Goal: Task Accomplishment & Management: Manage account settings

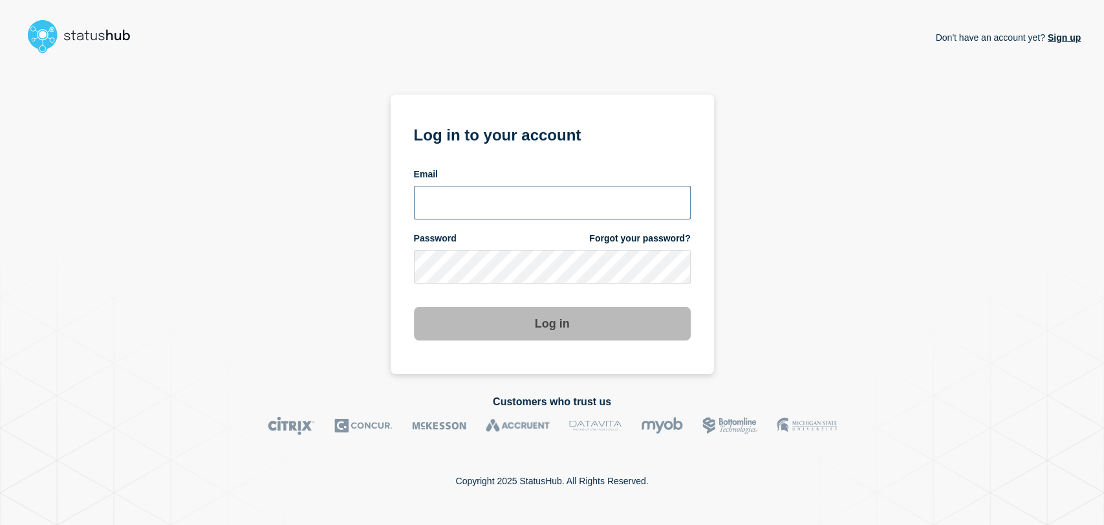
click at [501, 186] on input "email input" at bounding box center [552, 203] width 277 height 34
type input "[PERSON_NAME][EMAIL_ADDRESS][PERSON_NAME][DOMAIN_NAME]"
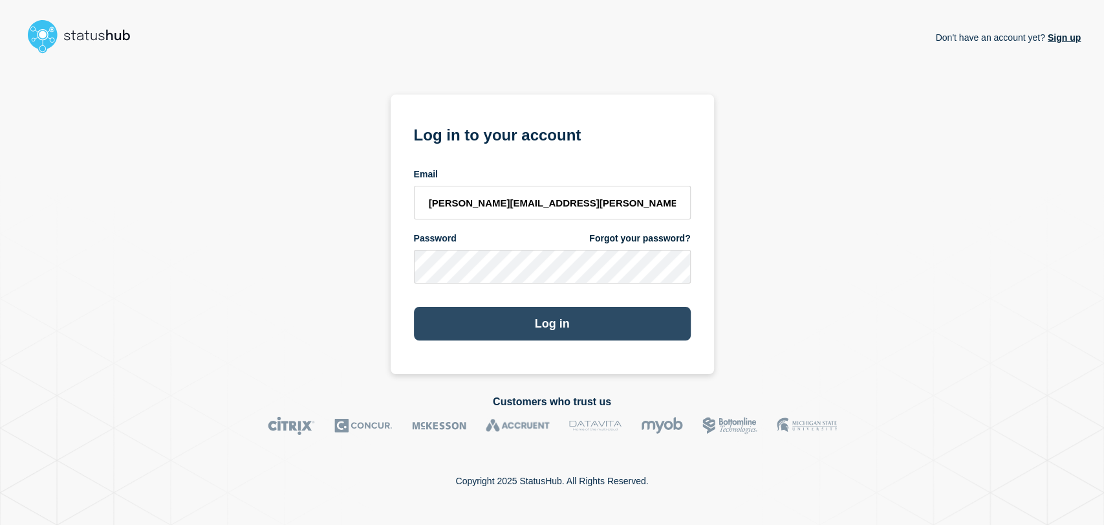
click at [540, 327] on button "Log in" at bounding box center [552, 324] width 277 height 34
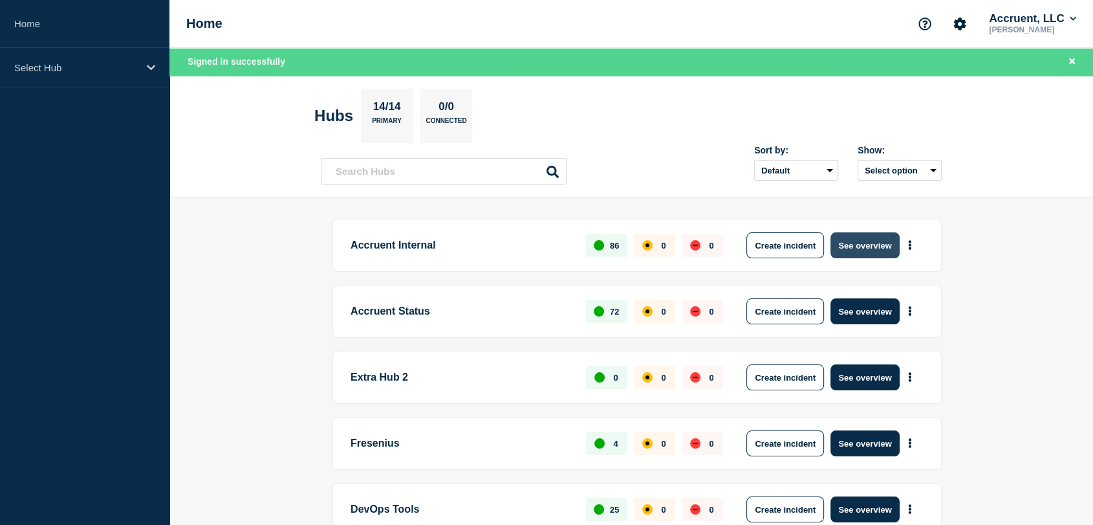
click at [859, 245] on button "See overview" at bounding box center [865, 245] width 69 height 26
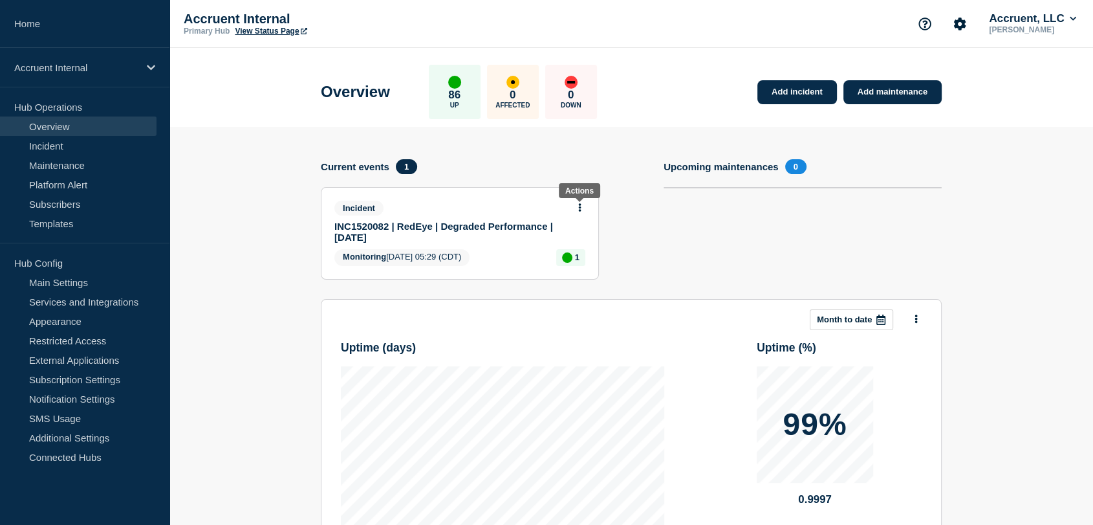
click at [578, 208] on icon at bounding box center [579, 207] width 3 height 8
click at [581, 253] on link "Update incident" at bounding box center [580, 254] width 63 height 10
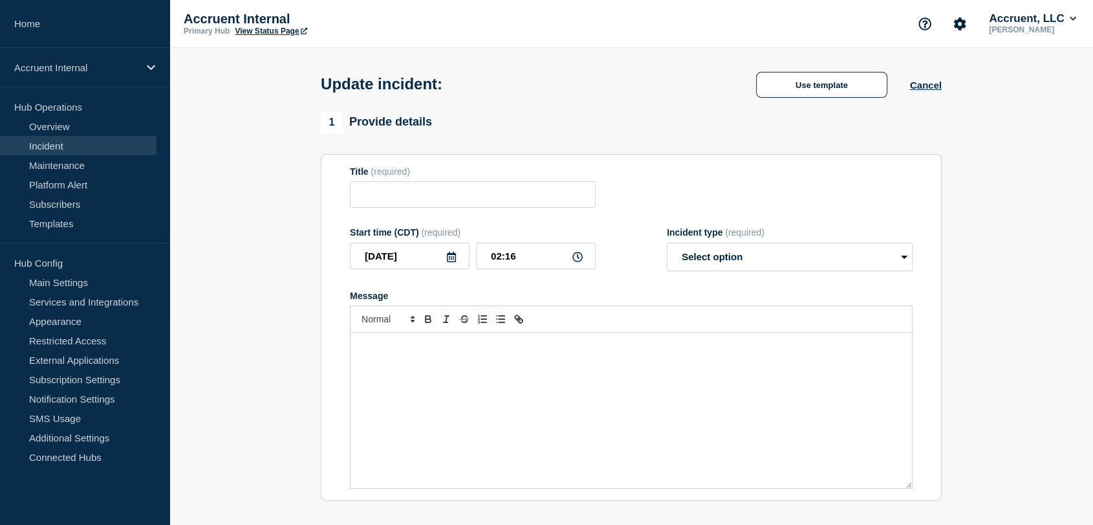
type input "INC1520082 | RedEye | Degraded Performance | 7th August"
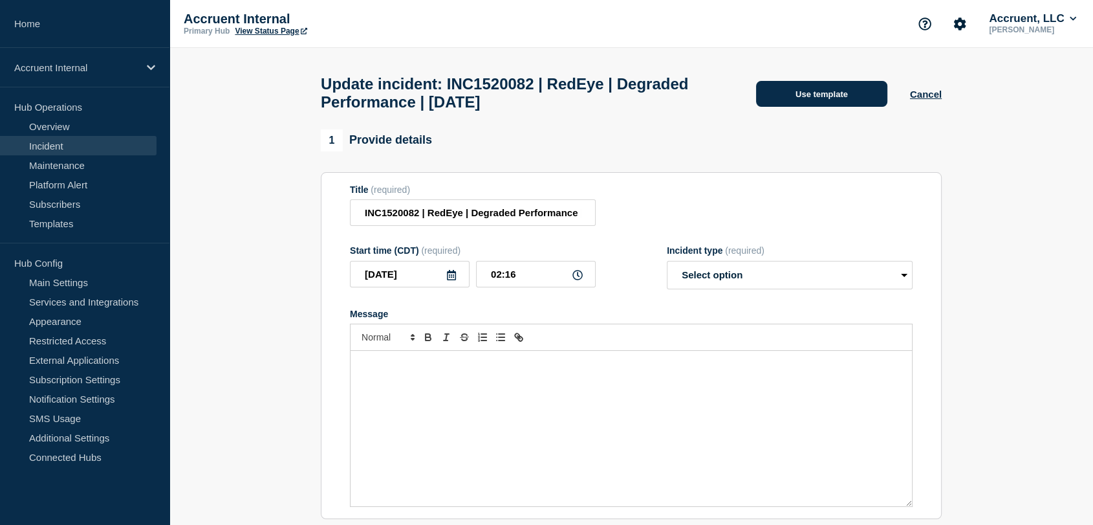
click at [828, 96] on button "Use template" at bounding box center [821, 94] width 131 height 26
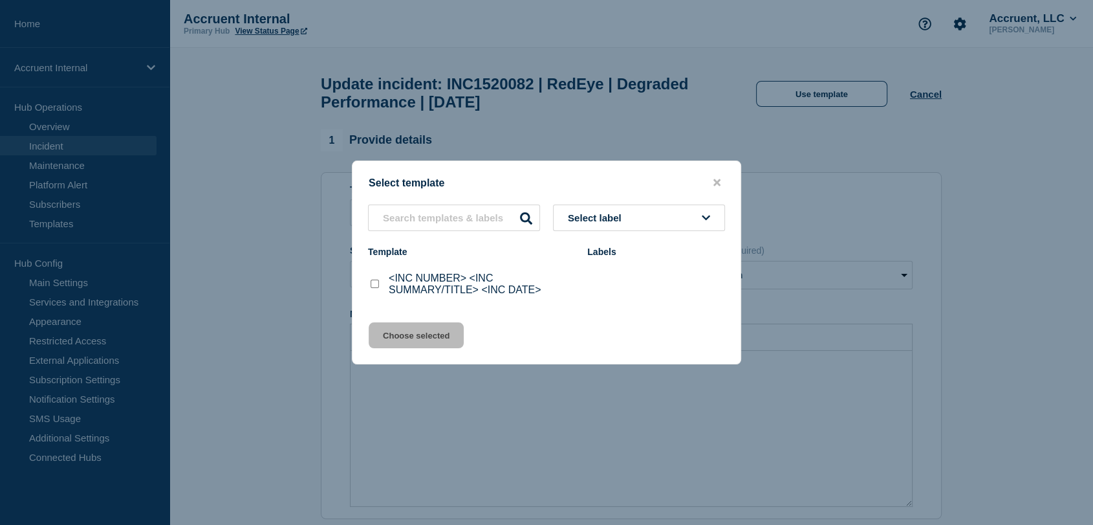
click at [377, 284] on input "<INC NUMBER> <INC SUMMARY/TITLE> <INC DATE> checkbox" at bounding box center [375, 284] width 8 height 8
checkbox input "true"
click at [428, 339] on button "Choose selected" at bounding box center [416, 335] width 95 height 26
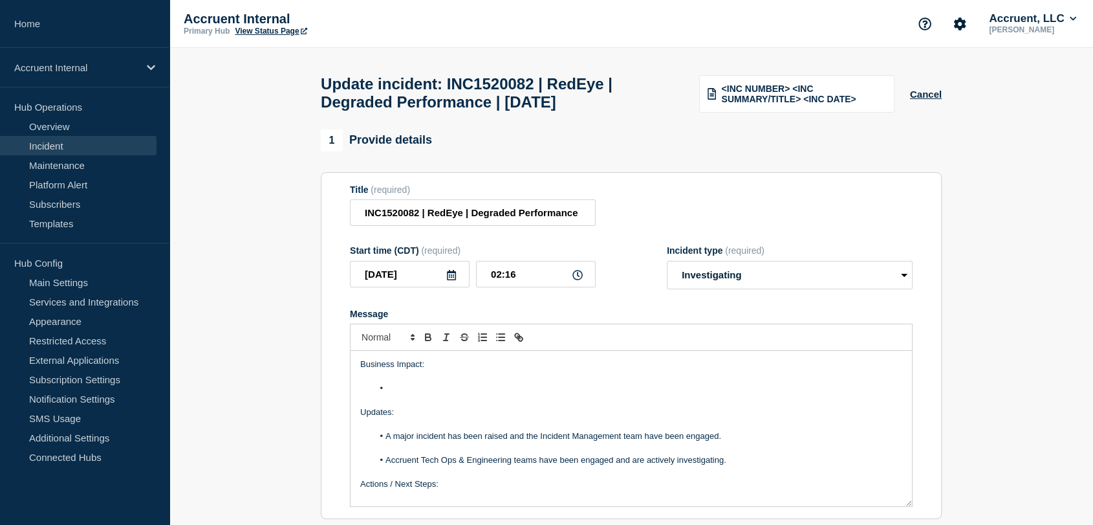
click at [442, 394] on li "Message" at bounding box center [638, 388] width 530 height 12
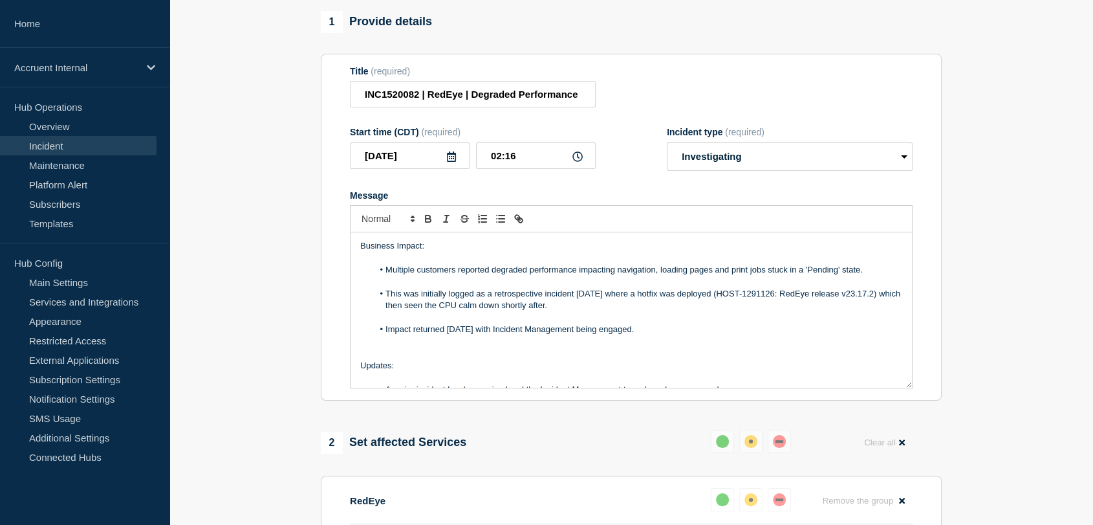
scroll to position [144, 0]
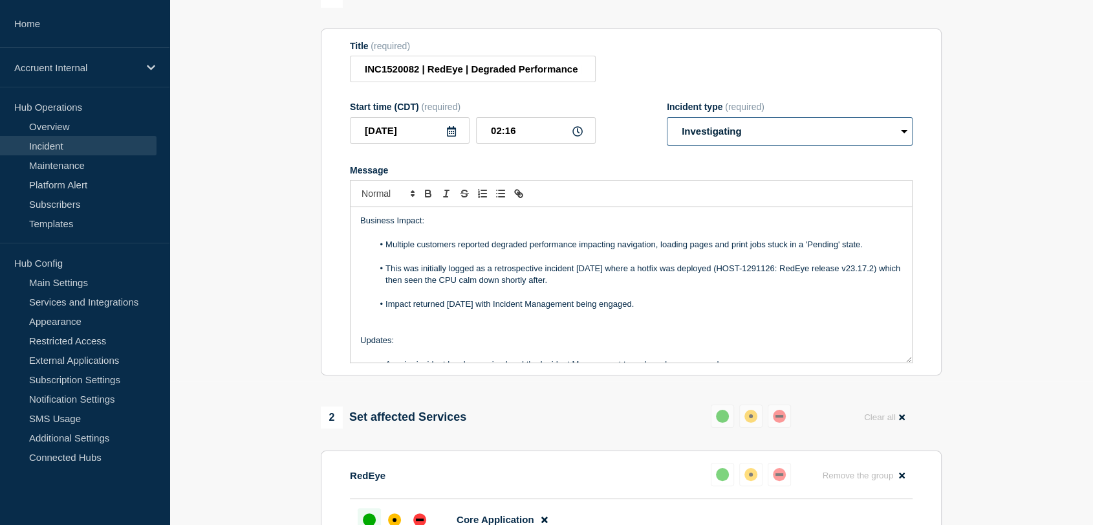
click at [784, 142] on select "Select option Investigating Identified Monitoring Resolved" at bounding box center [790, 131] width 246 height 28
select select "resolved"
click at [667, 124] on select "Select option Investigating Identified Monitoring Resolved" at bounding box center [790, 131] width 246 height 28
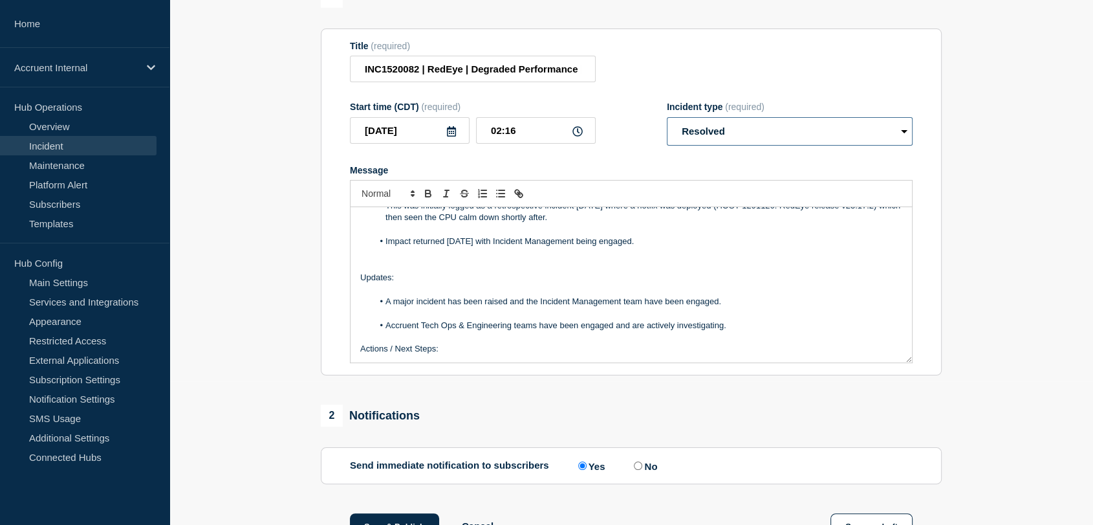
scroll to position [135, 0]
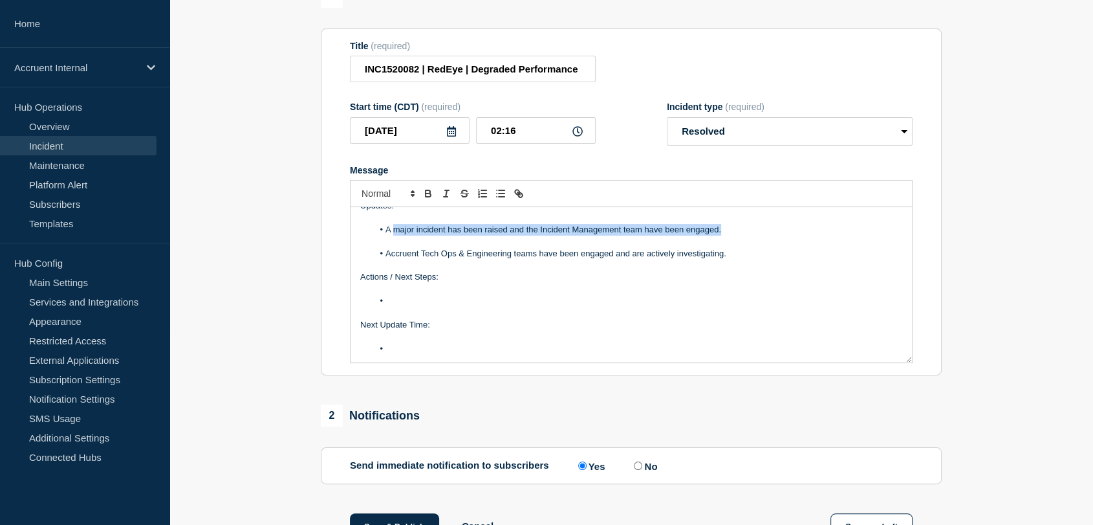
drag, startPoint x: 725, startPoint y: 237, endPoint x: 393, endPoint y: 234, distance: 332.6
click at [393, 234] on li "A major incident has been raised and the Incident Management team have been eng…" at bounding box center [638, 230] width 530 height 12
click at [719, 236] on li "Tech Ops have confirmed there have been no repeats of impact since the upgrade …" at bounding box center [638, 230] width 530 height 12
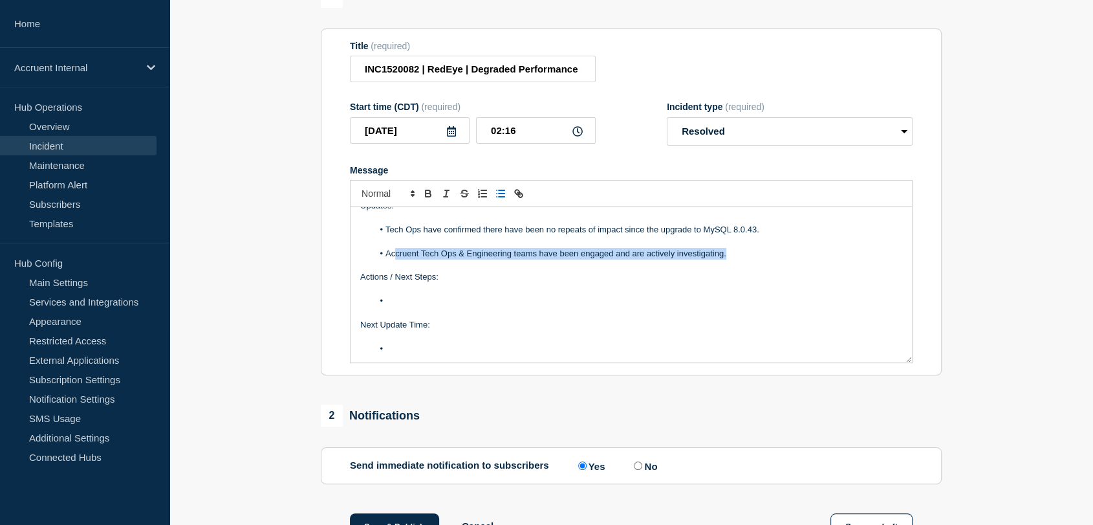
drag, startPoint x: 738, startPoint y: 261, endPoint x: 393, endPoint y: 261, distance: 344.2
click at [393, 259] on li "Accruent Tech Ops & Engineering teams have been engaged and are actively invest…" at bounding box center [638, 254] width 530 height 12
click at [417, 307] on li "Message" at bounding box center [638, 301] width 530 height 12
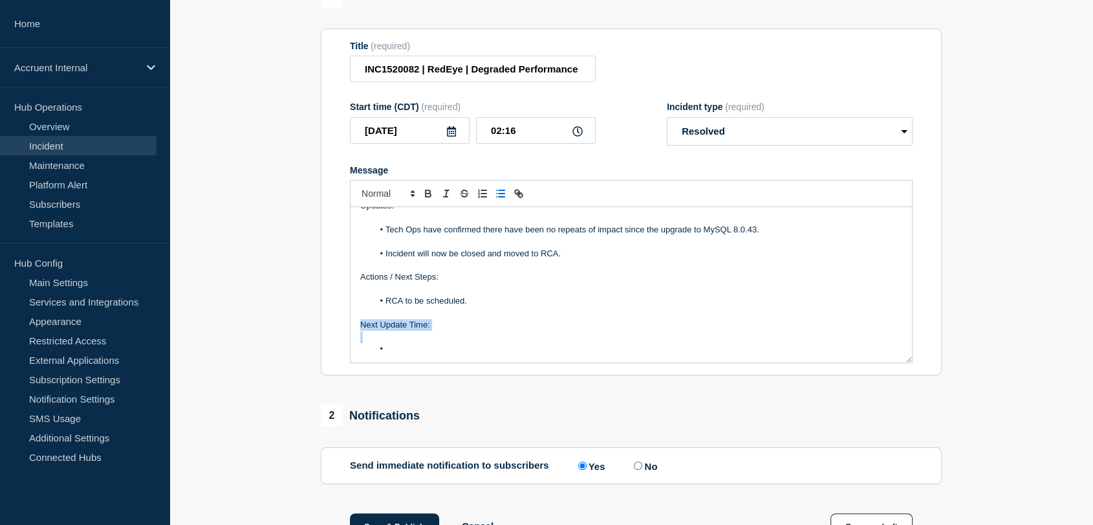
drag, startPoint x: 411, startPoint y: 355, endPoint x: 358, endPoint y: 335, distance: 57.1
click at [358, 335] on div "Business Impact: Multiple customers reported degraded performance impacting nav…" at bounding box center [632, 284] width 562 height 155
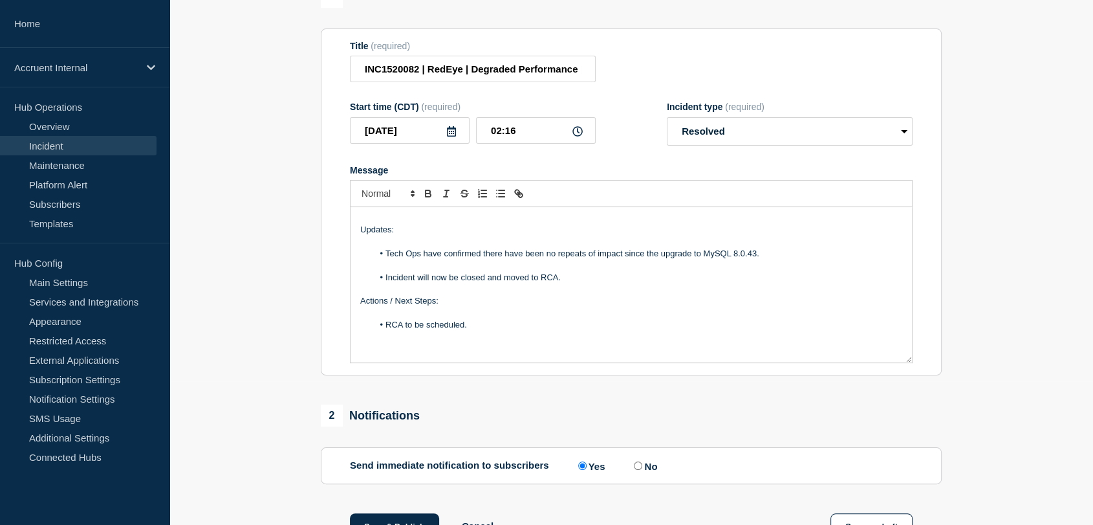
scroll to position [98, 0]
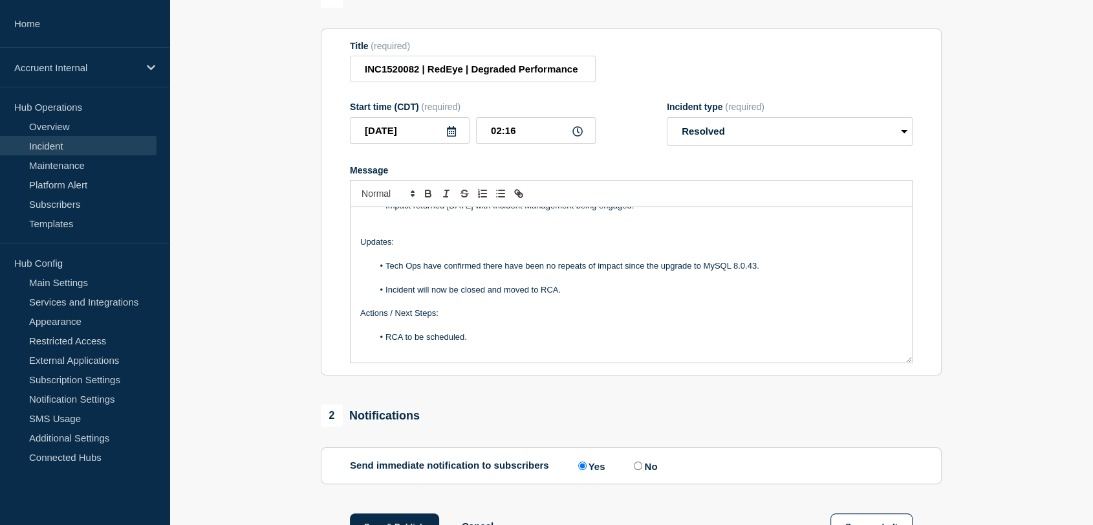
click at [762, 272] on li "Tech Ops have confirmed there have been no repeats of impact since the upgrade …" at bounding box center [638, 266] width 530 height 12
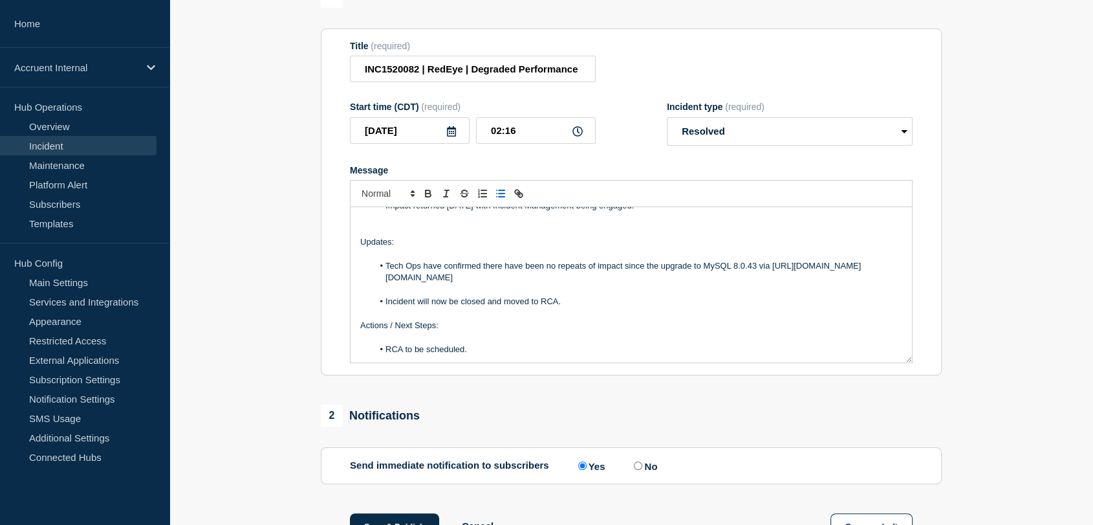
scroll to position [123, 0]
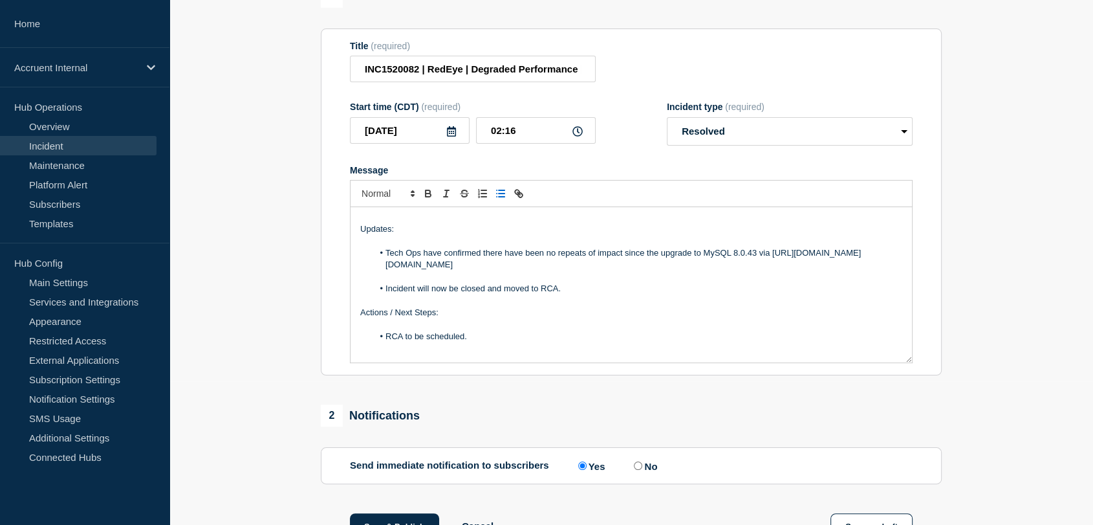
drag, startPoint x: 759, startPoint y: 276, endPoint x: 386, endPoint y: 261, distance: 373.6
click at [386, 261] on li "Tech Ops have confirmed there have been no repeats of impact since the upgrade …" at bounding box center [638, 259] width 530 height 24
click at [735, 271] on li "Tech Ops have confirmed there have been no repeats of impact since the upgrade …" at bounding box center [638, 259] width 530 height 24
drag, startPoint x: 734, startPoint y: 271, endPoint x: 688, endPoint y: 263, distance: 47.2
click at [688, 263] on li "Tech Ops have confirmed there have been no repeats of impact since the upgrade …" at bounding box center [638, 259] width 530 height 24
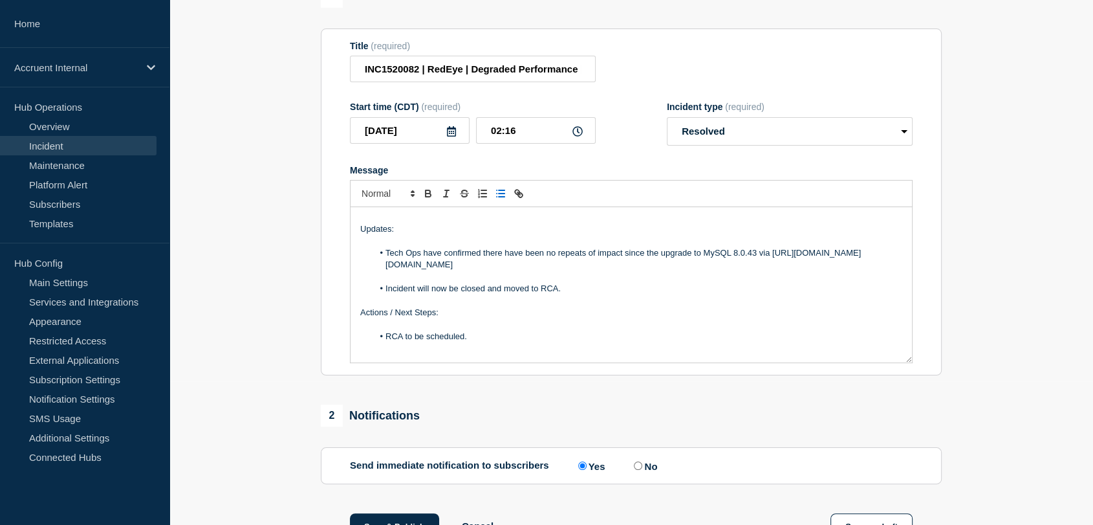
scroll to position [111, 0]
drag, startPoint x: 630, startPoint y: 274, endPoint x: 388, endPoint y: 273, distance: 242.0
click at [388, 272] on li "Tech Ops have confirmed there have been no repeats of impact since the upgrade …" at bounding box center [638, 260] width 530 height 24
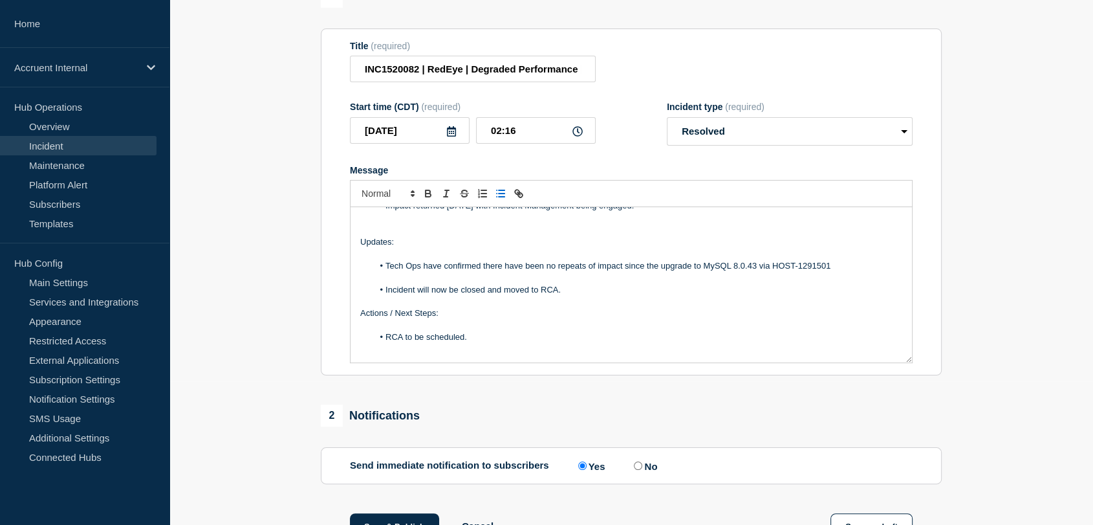
click at [840, 271] on li "Tech Ops have confirmed there have been no repeats of impact since the upgrade …" at bounding box center [638, 266] width 530 height 12
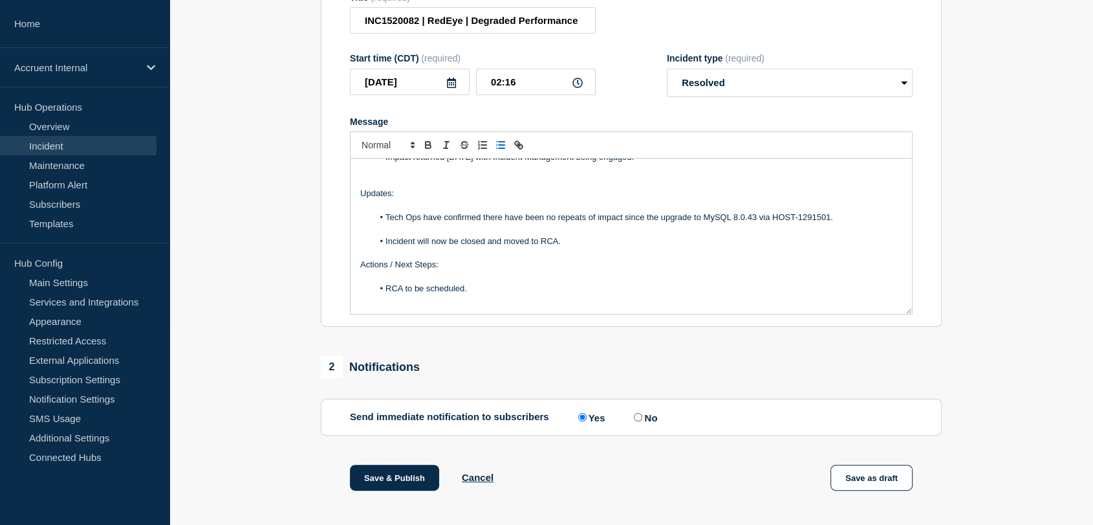
scroll to position [215, 0]
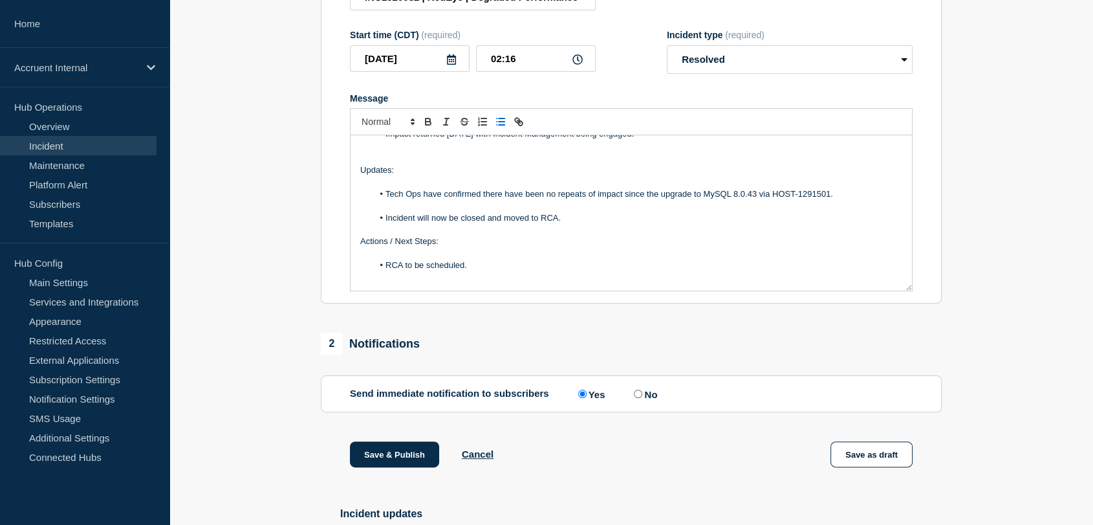
click at [384, 223] on li "Incident will now be closed and moved to RCA." at bounding box center [638, 218] width 530 height 12
click at [404, 224] on li "The Incident will now be closed and moved to RCA." at bounding box center [638, 218] width 530 height 12
drag, startPoint x: 500, startPoint y: 224, endPoint x: 483, endPoint y: 224, distance: 16.8
click at [483, 224] on li "The incident will now be closed and moved to RCA." at bounding box center [638, 218] width 530 height 12
drag, startPoint x: 606, startPoint y: 224, endPoint x: 496, endPoint y: 224, distance: 110.6
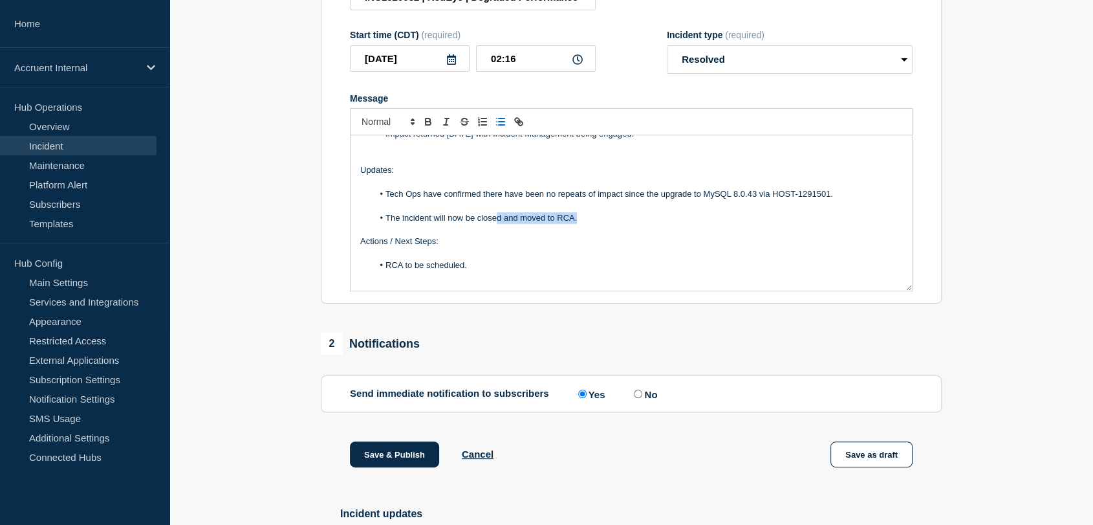
click at [496, 224] on li "The incident will now be closed and moved to RCA." at bounding box center [638, 218] width 530 height 12
click at [502, 224] on li "The incident will now be closed and moved to RCA." at bounding box center [638, 218] width 530 height 12
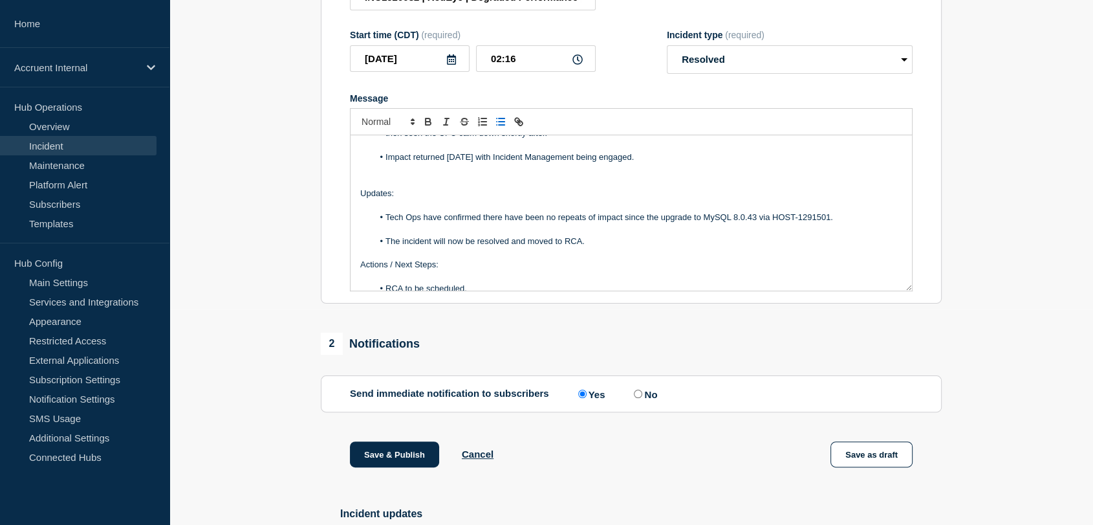
scroll to position [98, 0]
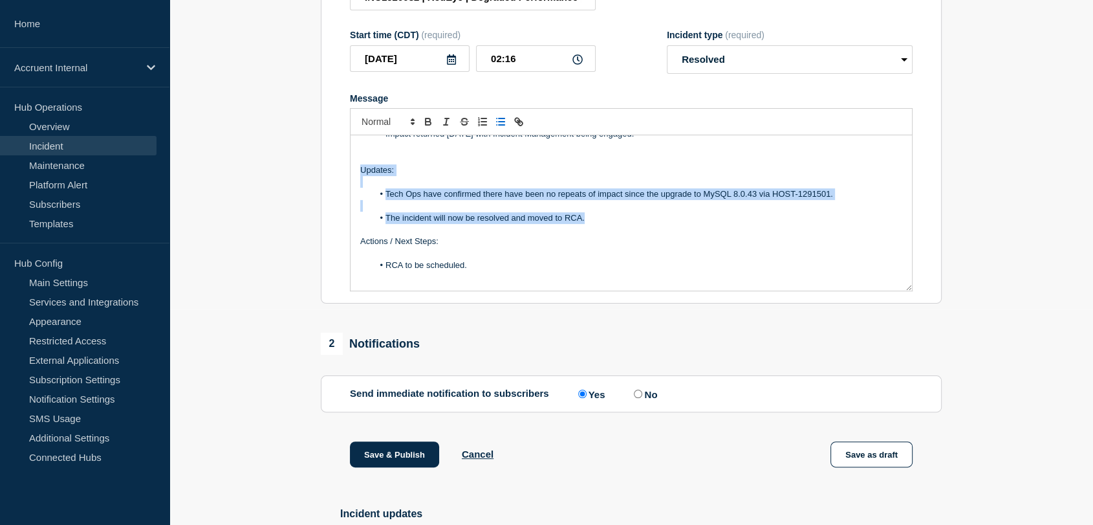
drag, startPoint x: 603, startPoint y: 229, endPoint x: 362, endPoint y: 179, distance: 245.8
click at [362, 179] on div "Business Impact: Multiple customers reported degraded performance impacting nav…" at bounding box center [632, 212] width 562 height 155
copy div "Updates: Tech Ops have confirmed there have been no repeats of impact since the…"
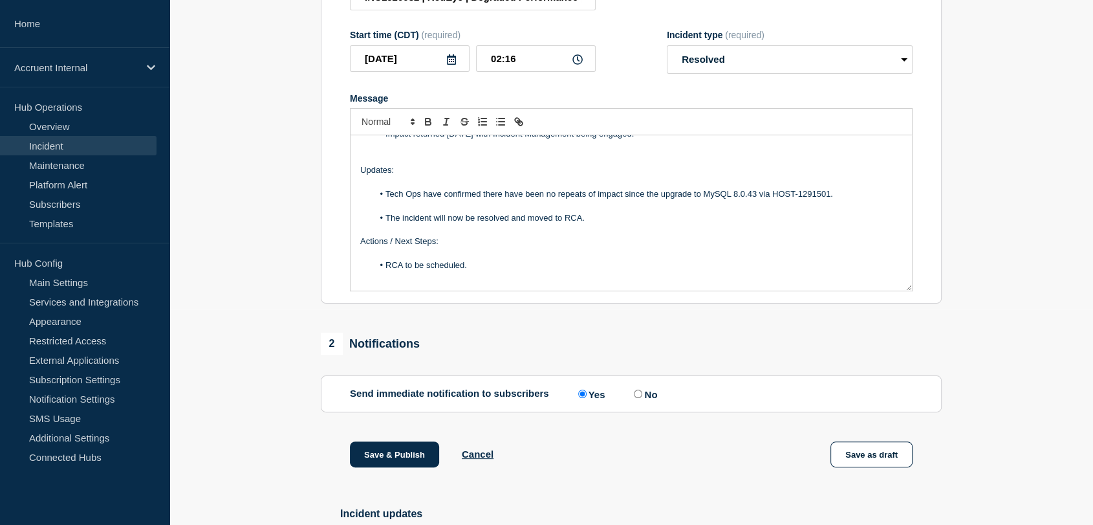
click at [254, 248] on section "1 Provide details Title (required) INC1520082 | RedEye | Degraded Performance |…" at bounding box center [632, 301] width 924 height 775
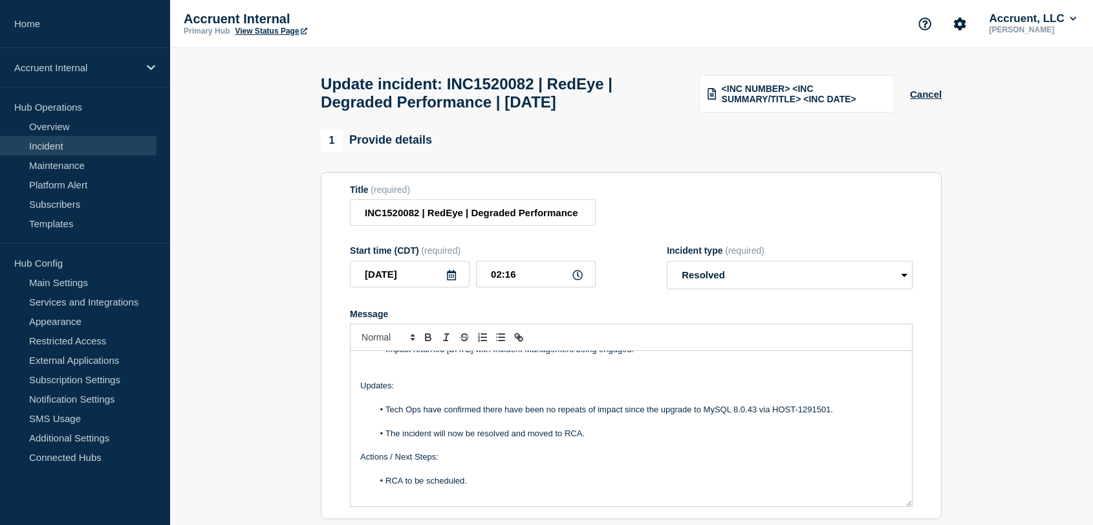
scroll to position [287, 0]
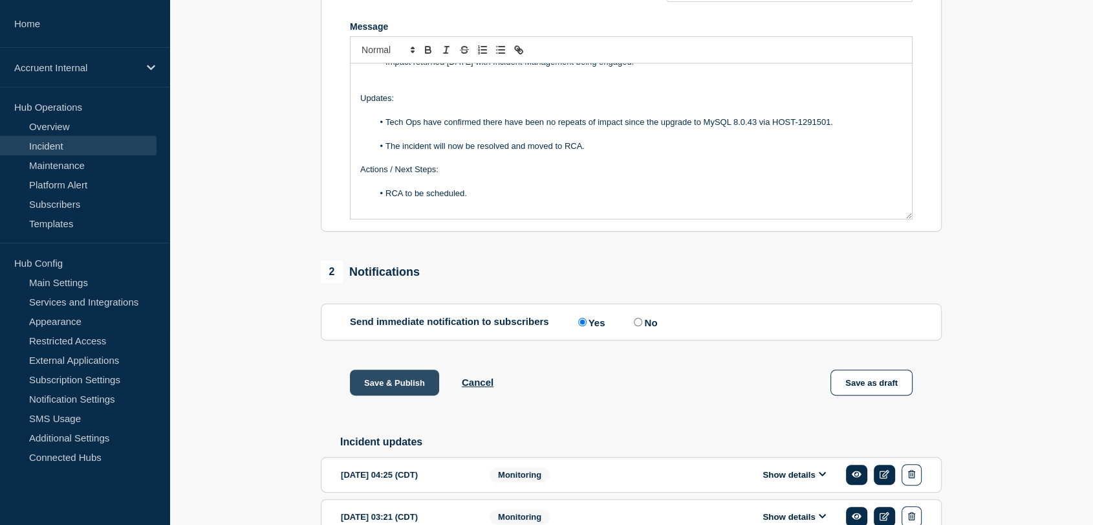
click at [386, 393] on button "Save & Publish" at bounding box center [394, 382] width 89 height 26
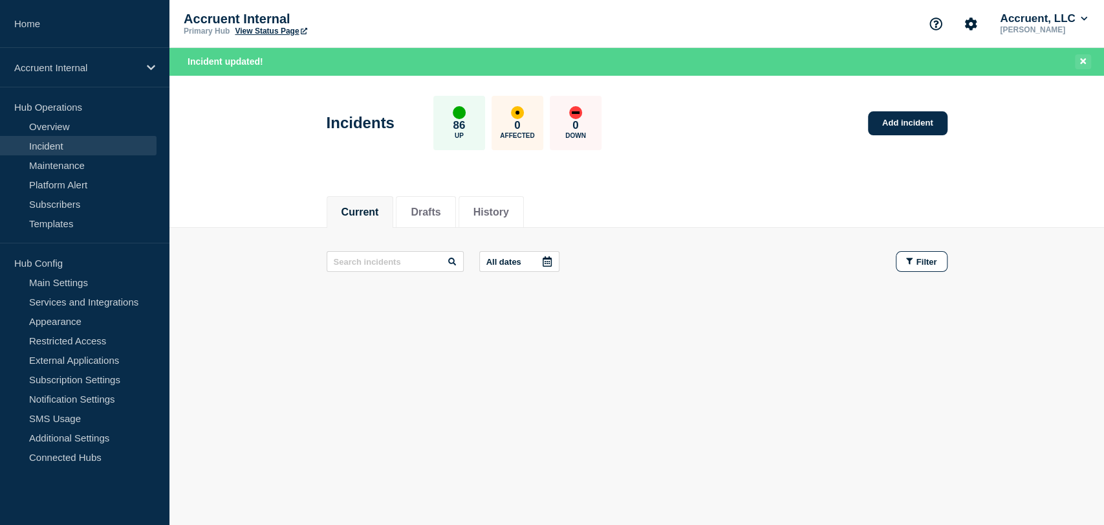
click at [1082, 64] on icon "Close banner" at bounding box center [1083, 61] width 6 height 8
